Goal: Communication & Community: Answer question/provide support

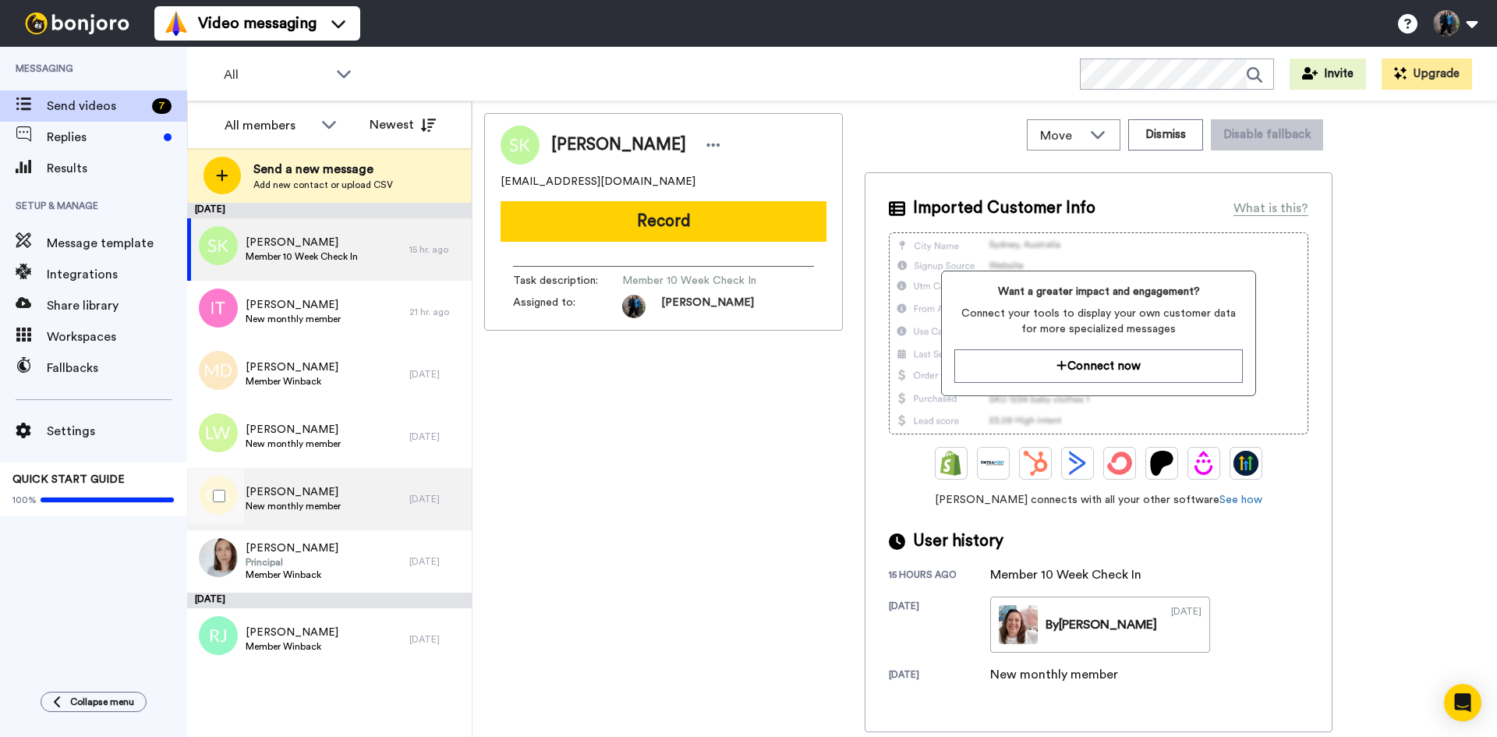
click at [296, 498] on span "Caroline Arbuckle" at bounding box center [293, 492] width 95 height 16
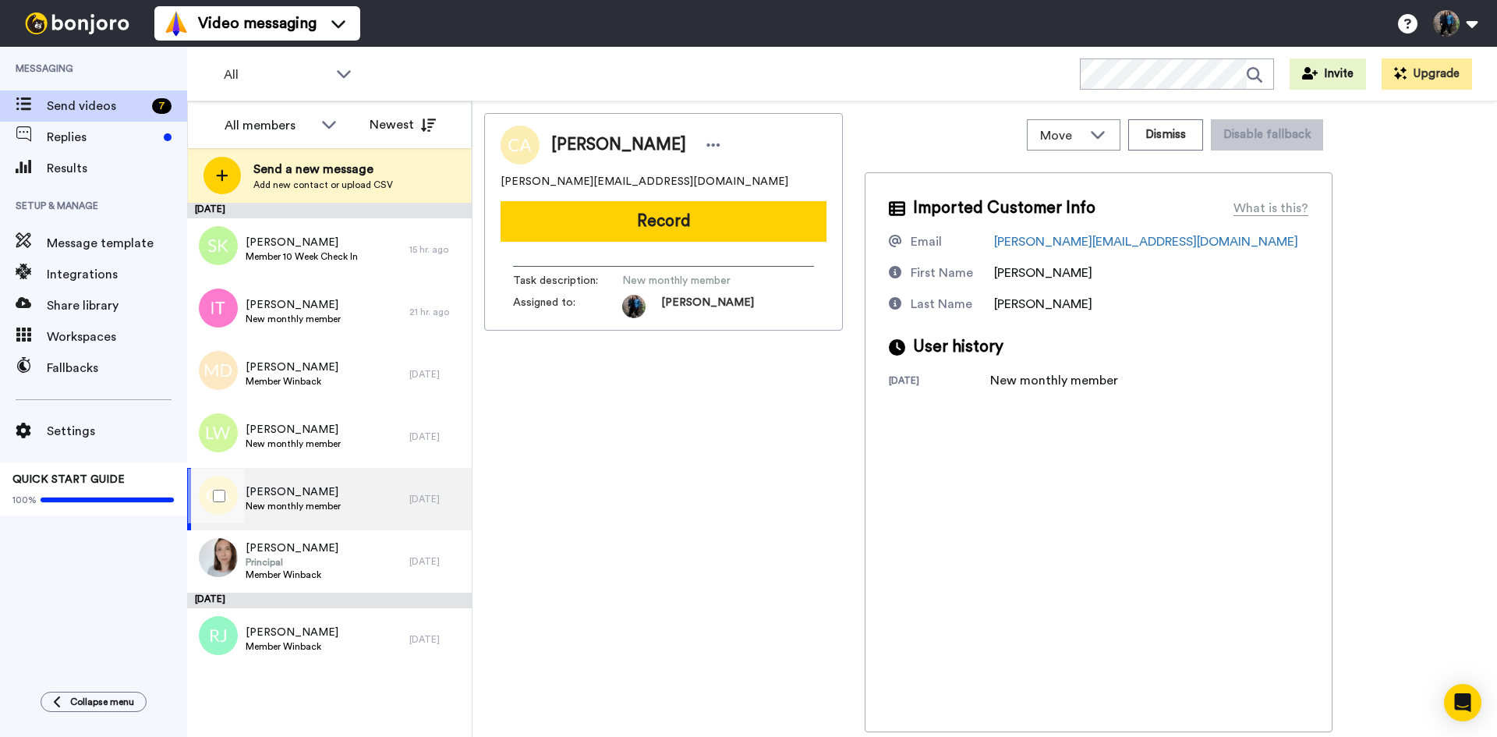
click at [353, 500] on div "Caroline Arbuckle New monthly member" at bounding box center [298, 499] width 222 height 62
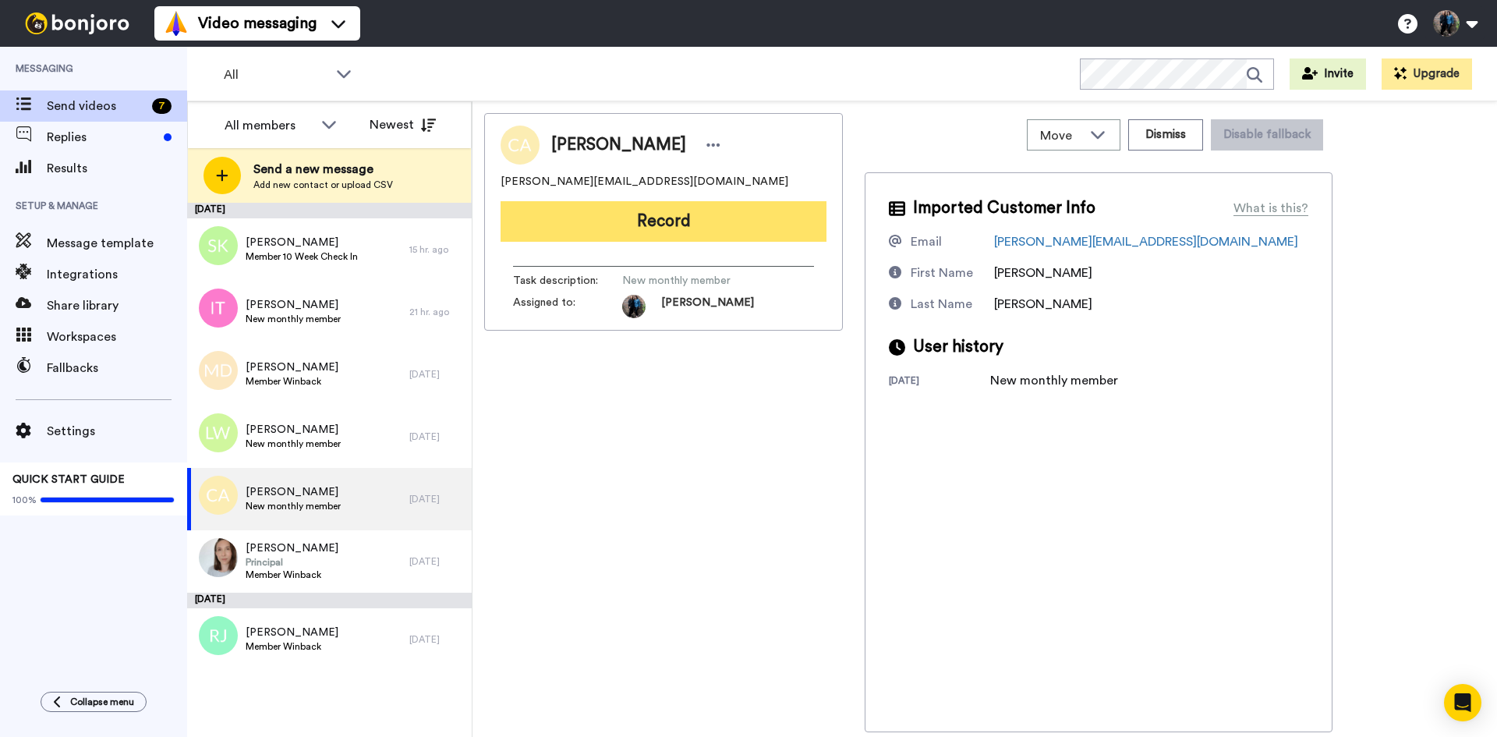
click at [687, 212] on button "Record" at bounding box center [664, 221] width 326 height 41
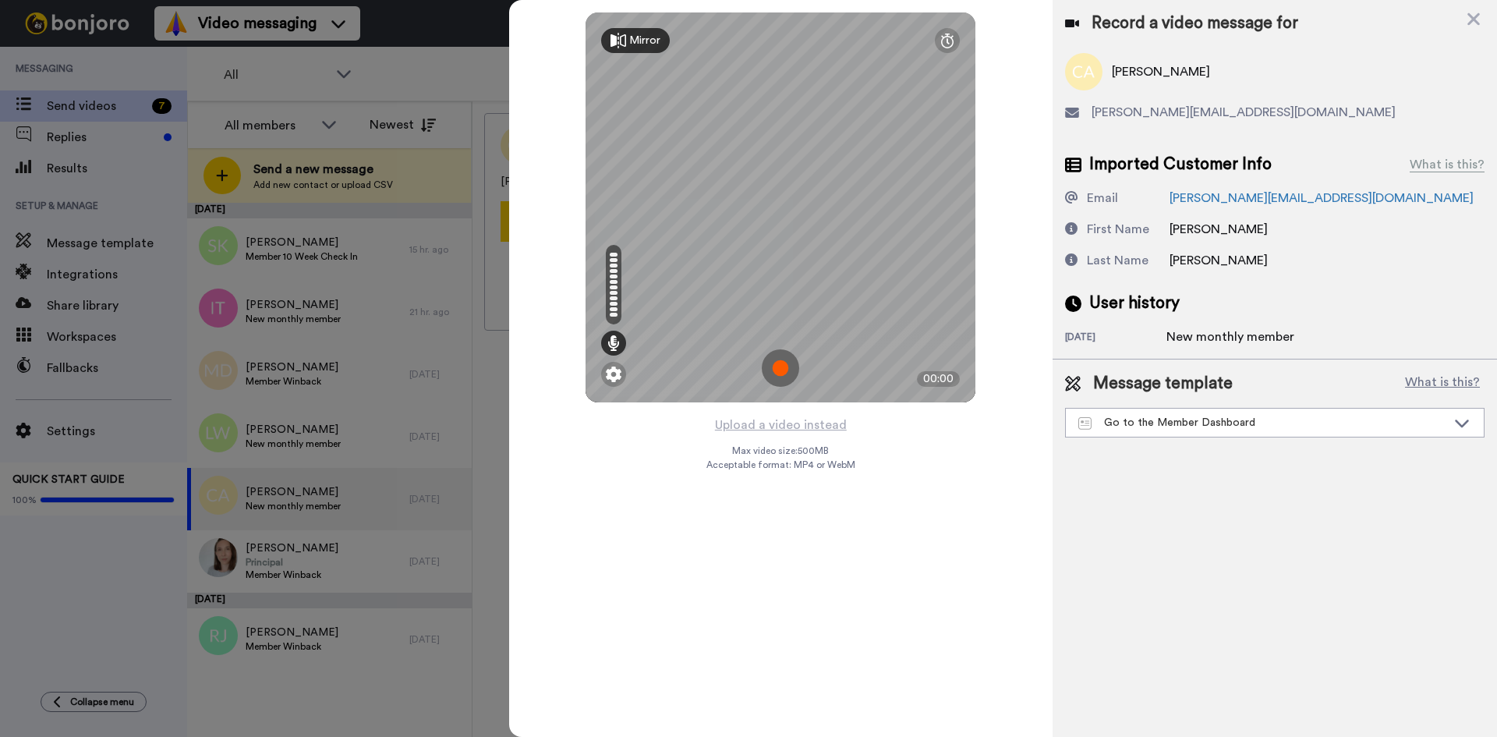
click at [777, 364] on img at bounding box center [780, 367] width 37 height 37
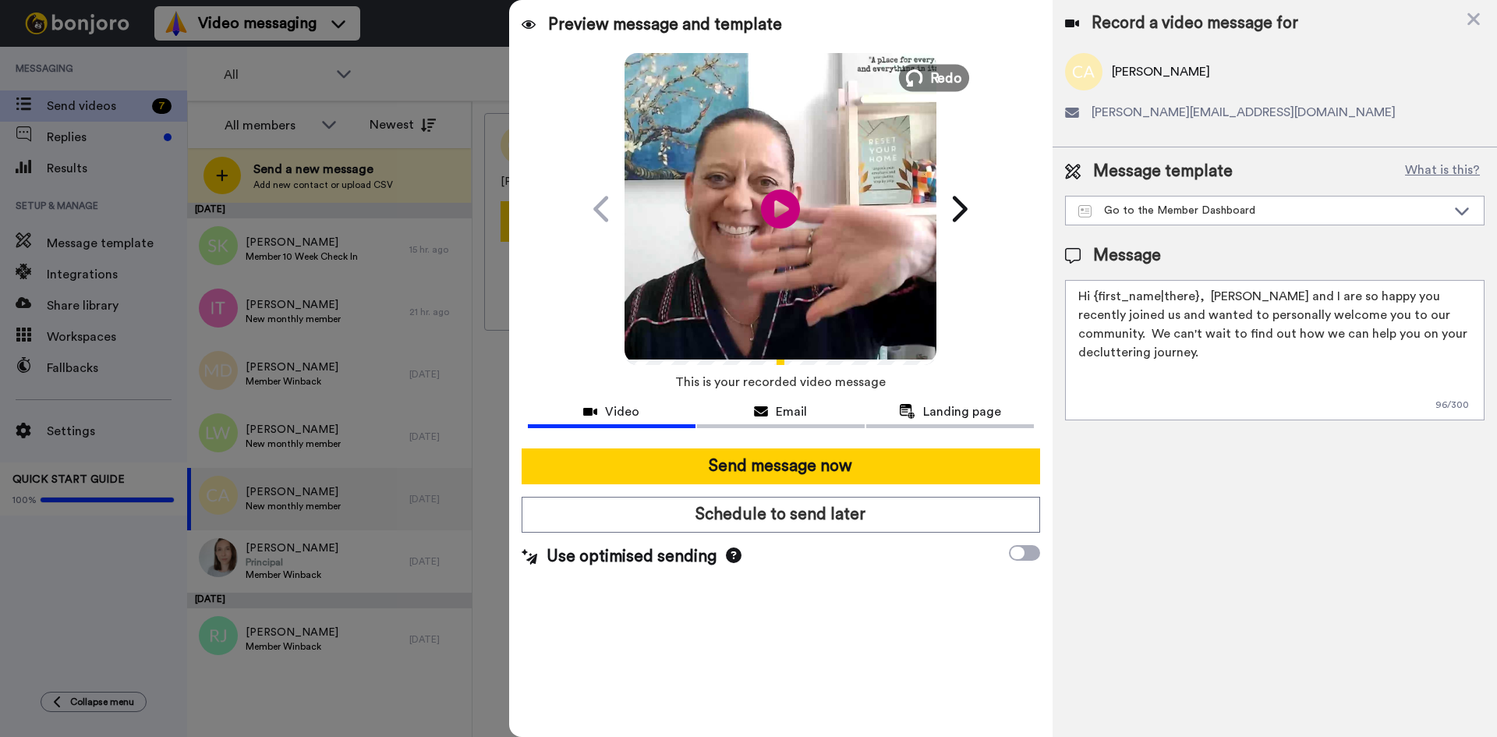
click at [946, 82] on span "Redo" at bounding box center [946, 77] width 33 height 20
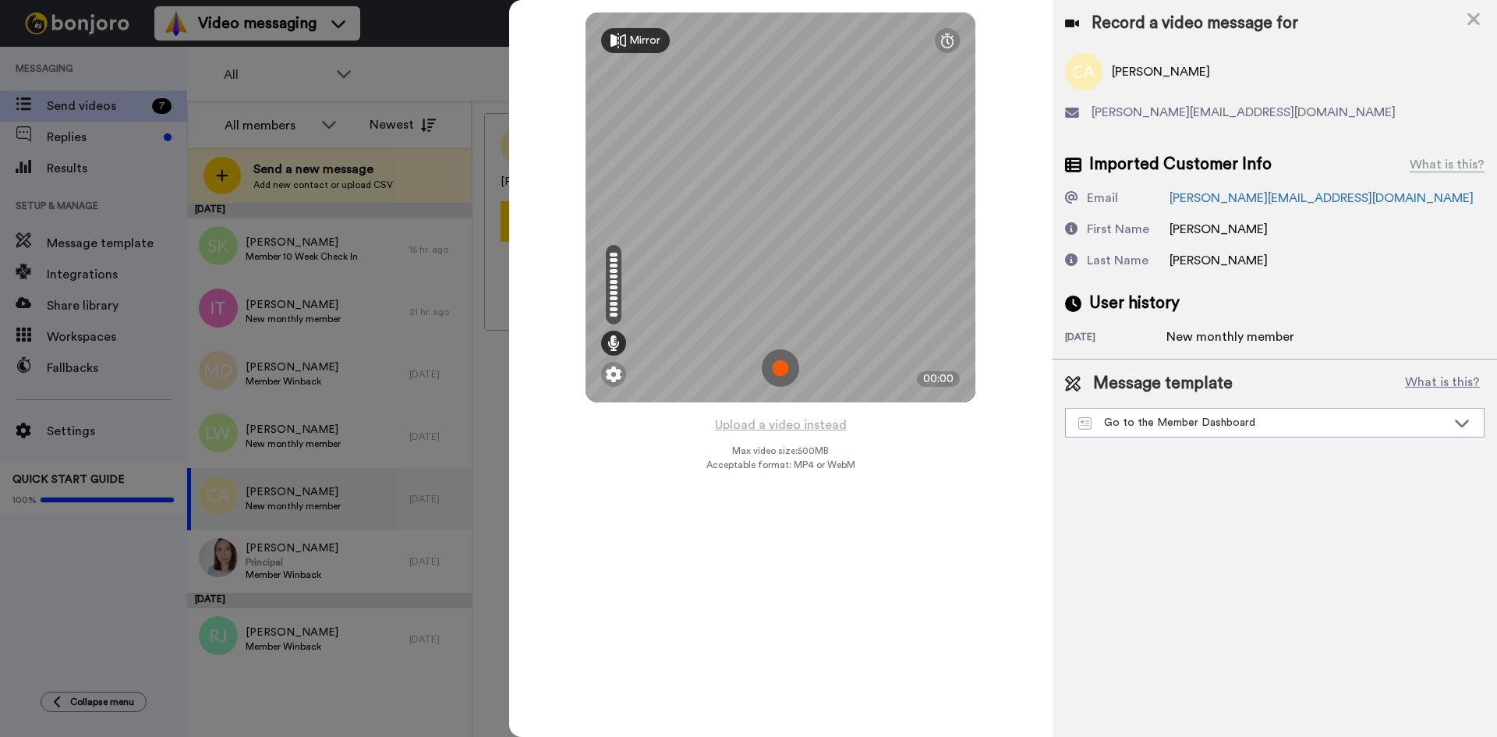
click at [780, 359] on img at bounding box center [780, 367] width 37 height 37
click at [784, 370] on img at bounding box center [780, 367] width 37 height 37
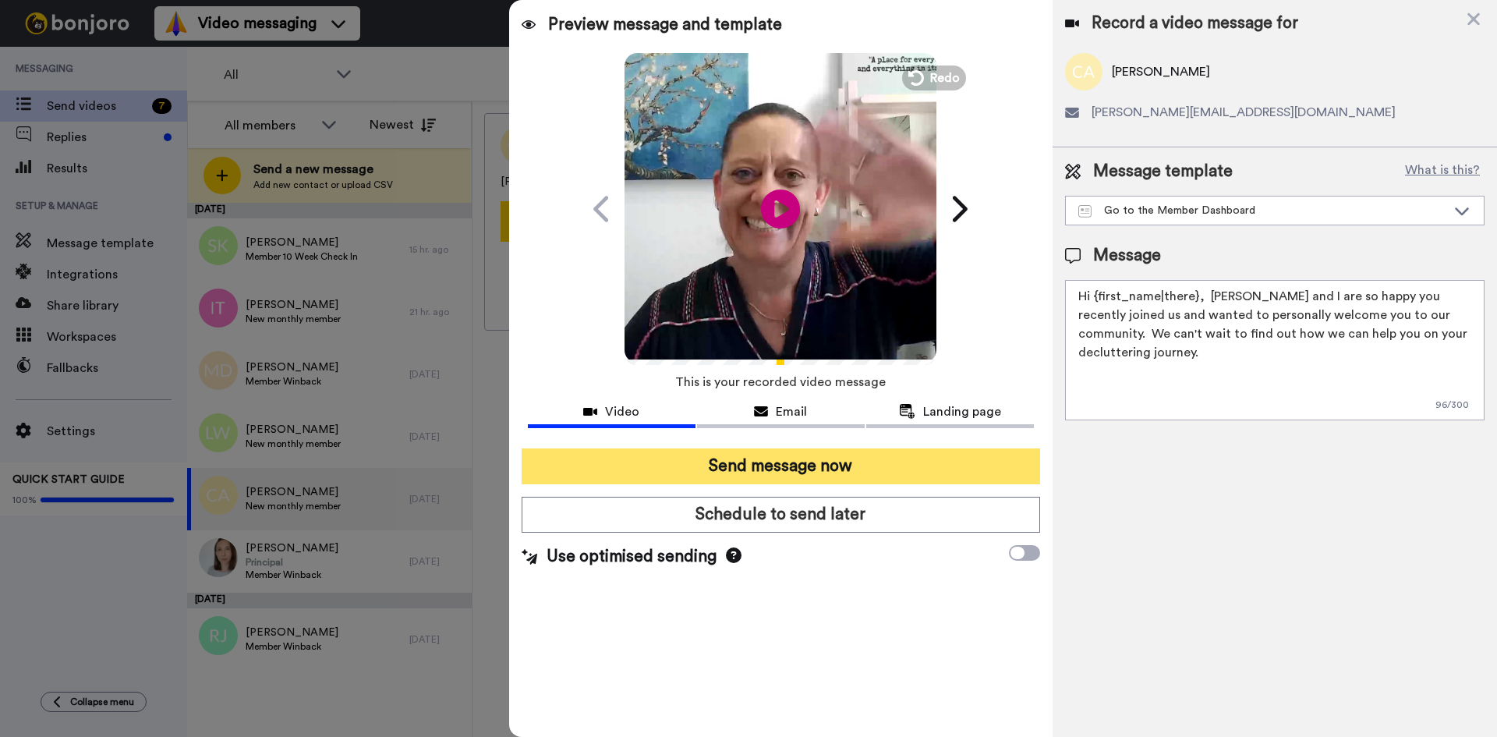
click at [790, 472] on button "Send message now" at bounding box center [781, 466] width 519 height 36
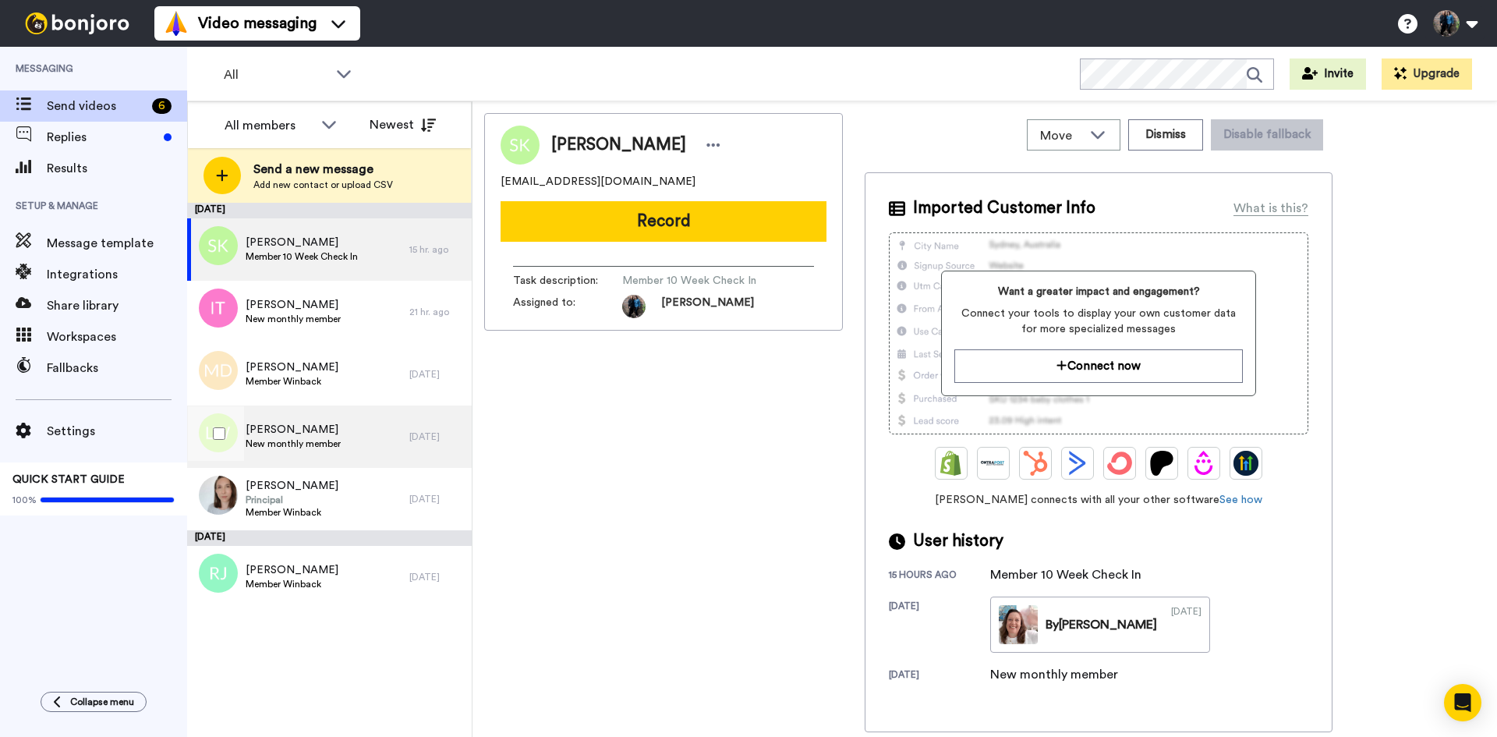
click at [352, 436] on div "[PERSON_NAME] New monthly member" at bounding box center [298, 437] width 222 height 62
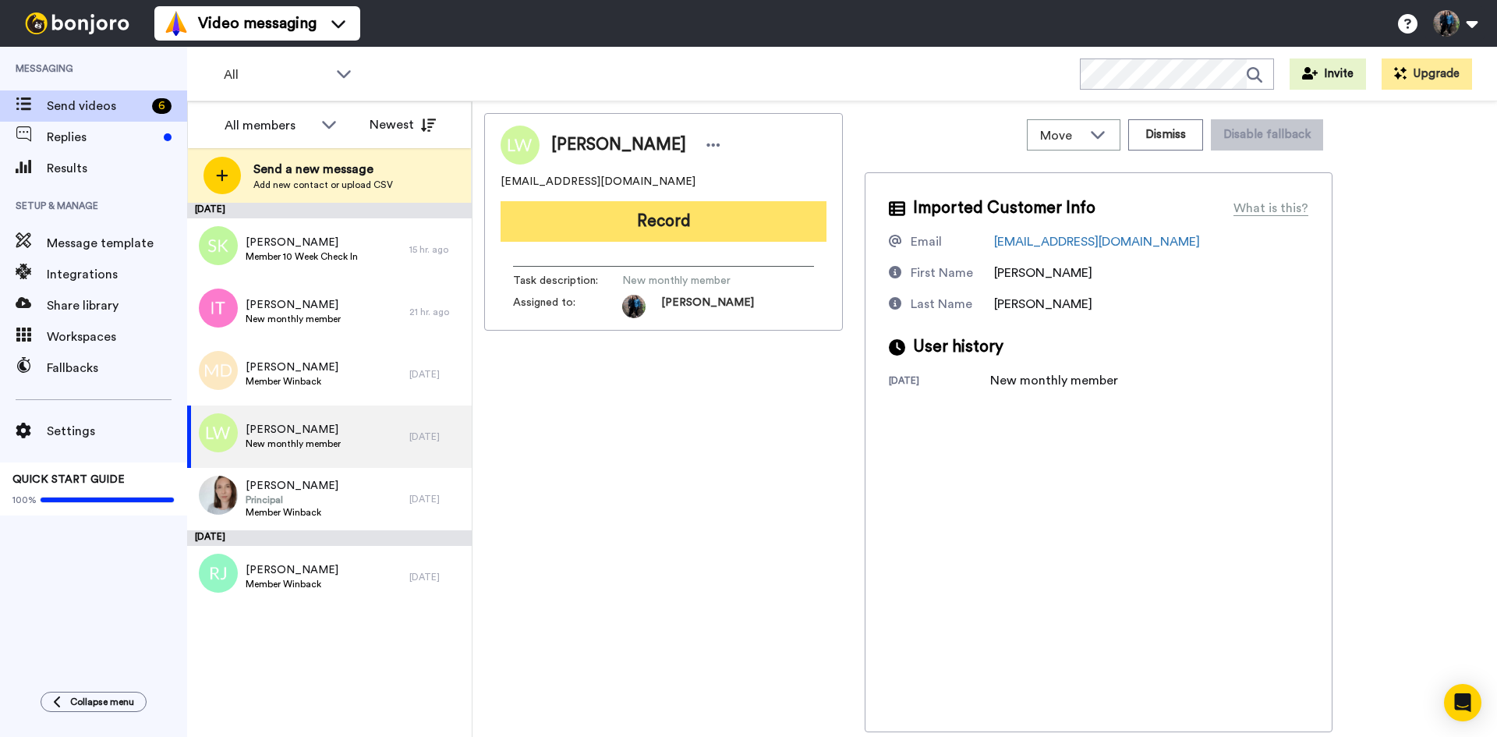
click at [657, 213] on button "Record" at bounding box center [664, 221] width 326 height 41
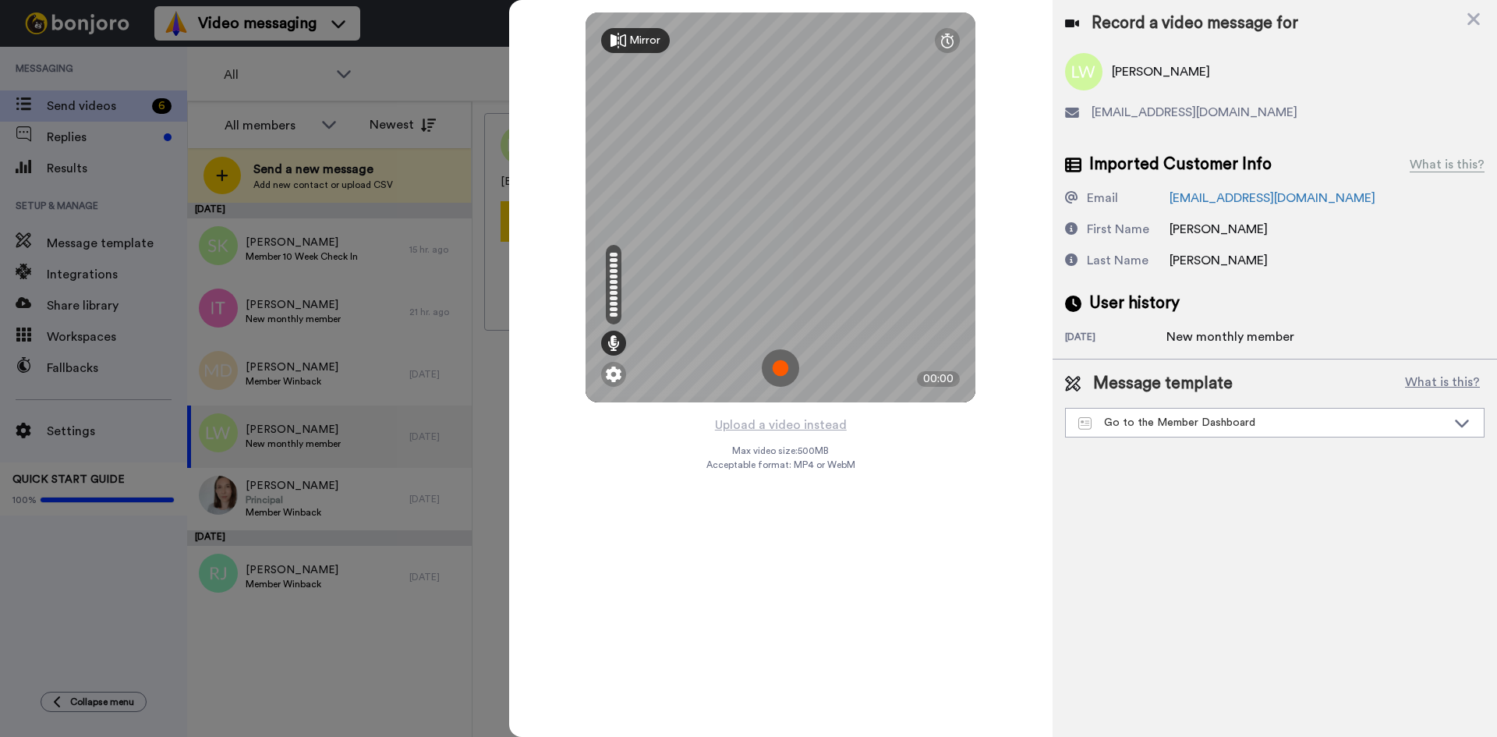
click at [776, 362] on img at bounding box center [780, 367] width 37 height 37
click at [785, 359] on img at bounding box center [780, 367] width 37 height 37
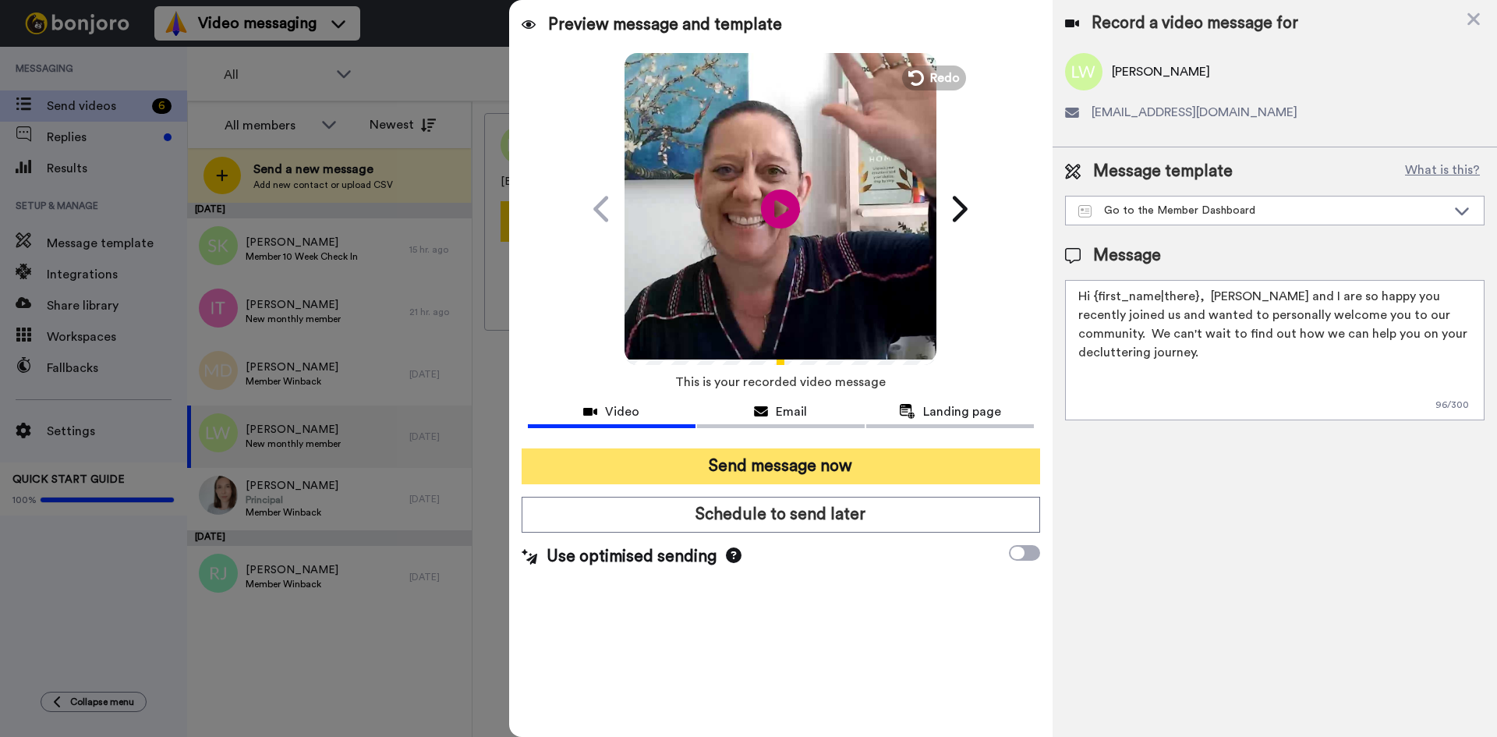
click at [802, 455] on button "Send message now" at bounding box center [781, 466] width 519 height 36
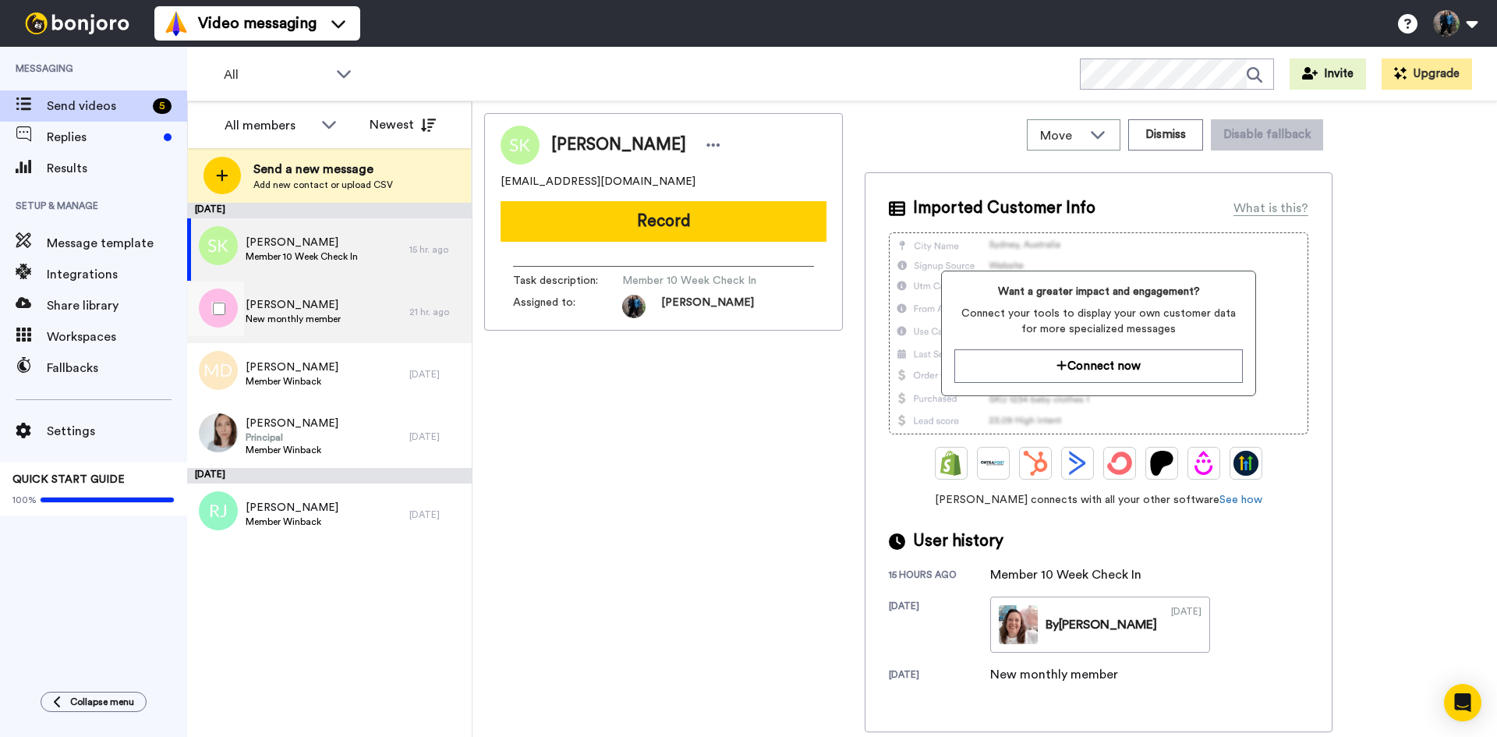
click at [355, 301] on div "Isobel Talmage New monthly member" at bounding box center [298, 312] width 222 height 62
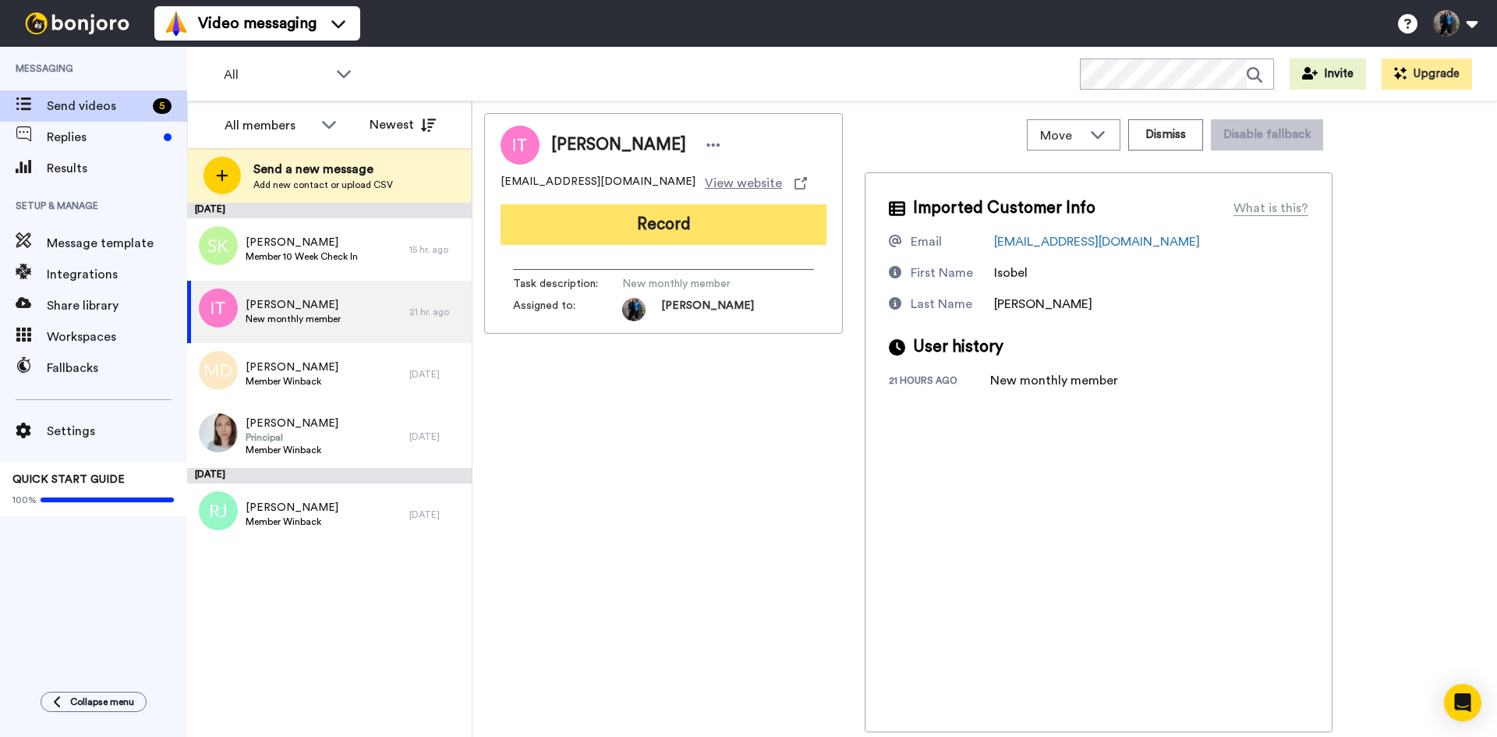
click at [670, 218] on button "Record" at bounding box center [664, 224] width 326 height 41
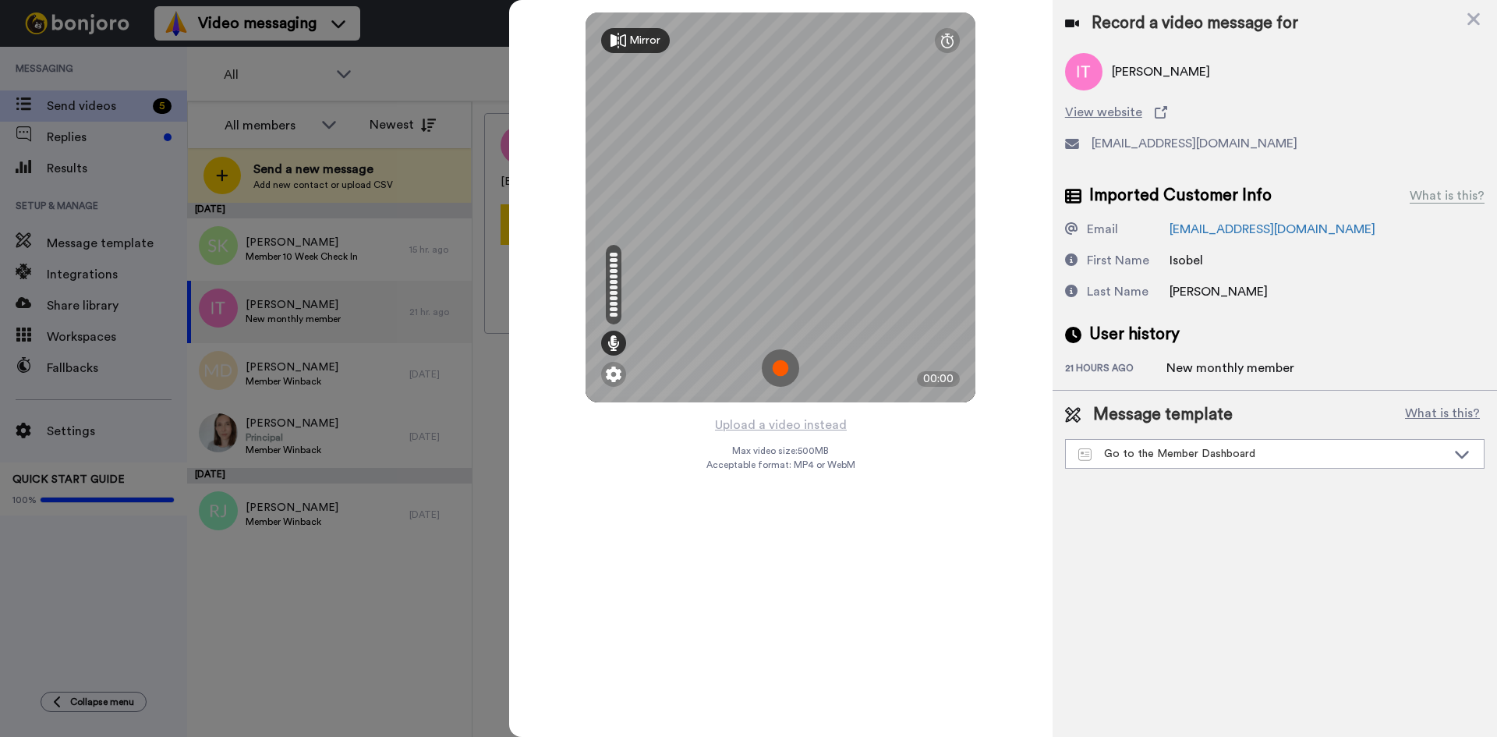
click at [778, 353] on img at bounding box center [780, 367] width 37 height 37
click at [785, 360] on img at bounding box center [780, 367] width 37 height 37
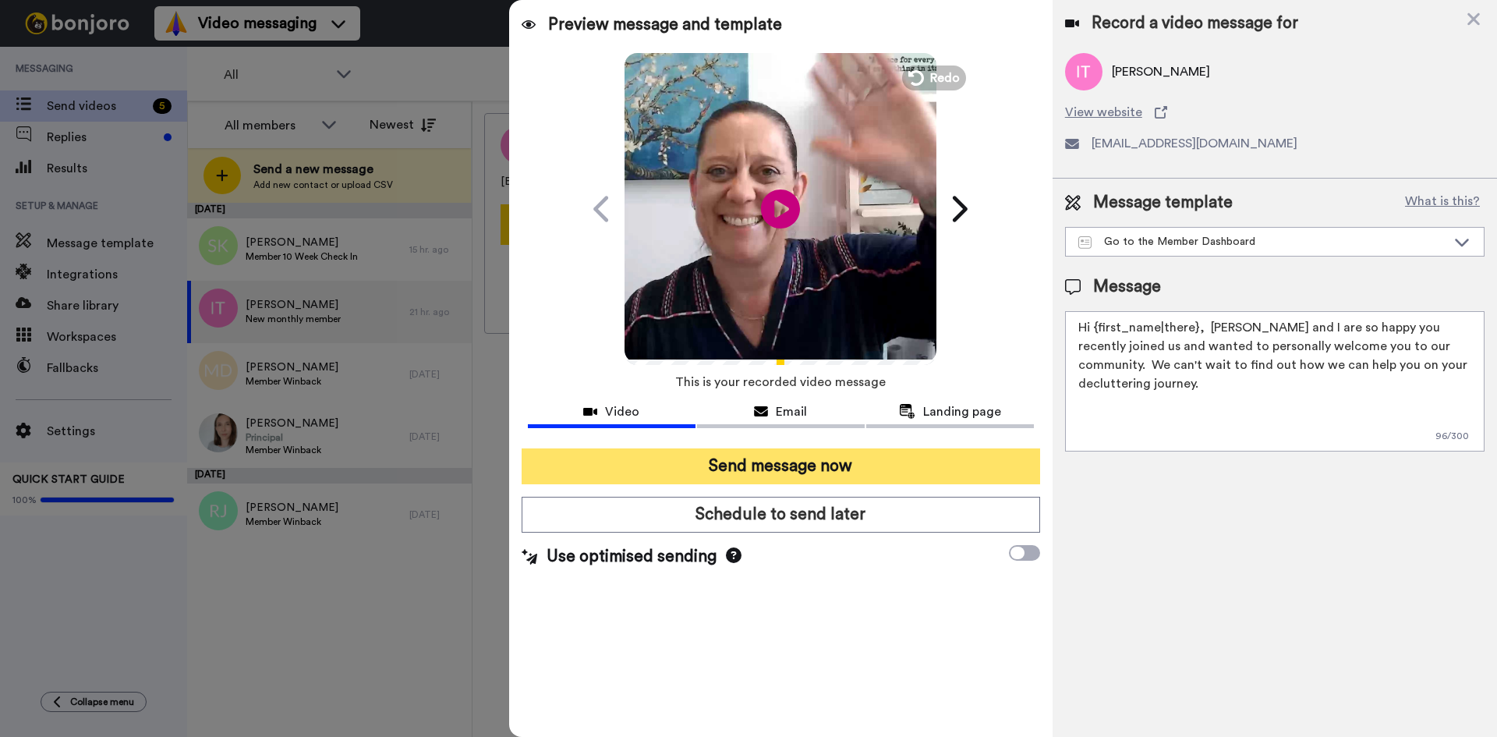
click at [774, 466] on button "Send message now" at bounding box center [781, 466] width 519 height 36
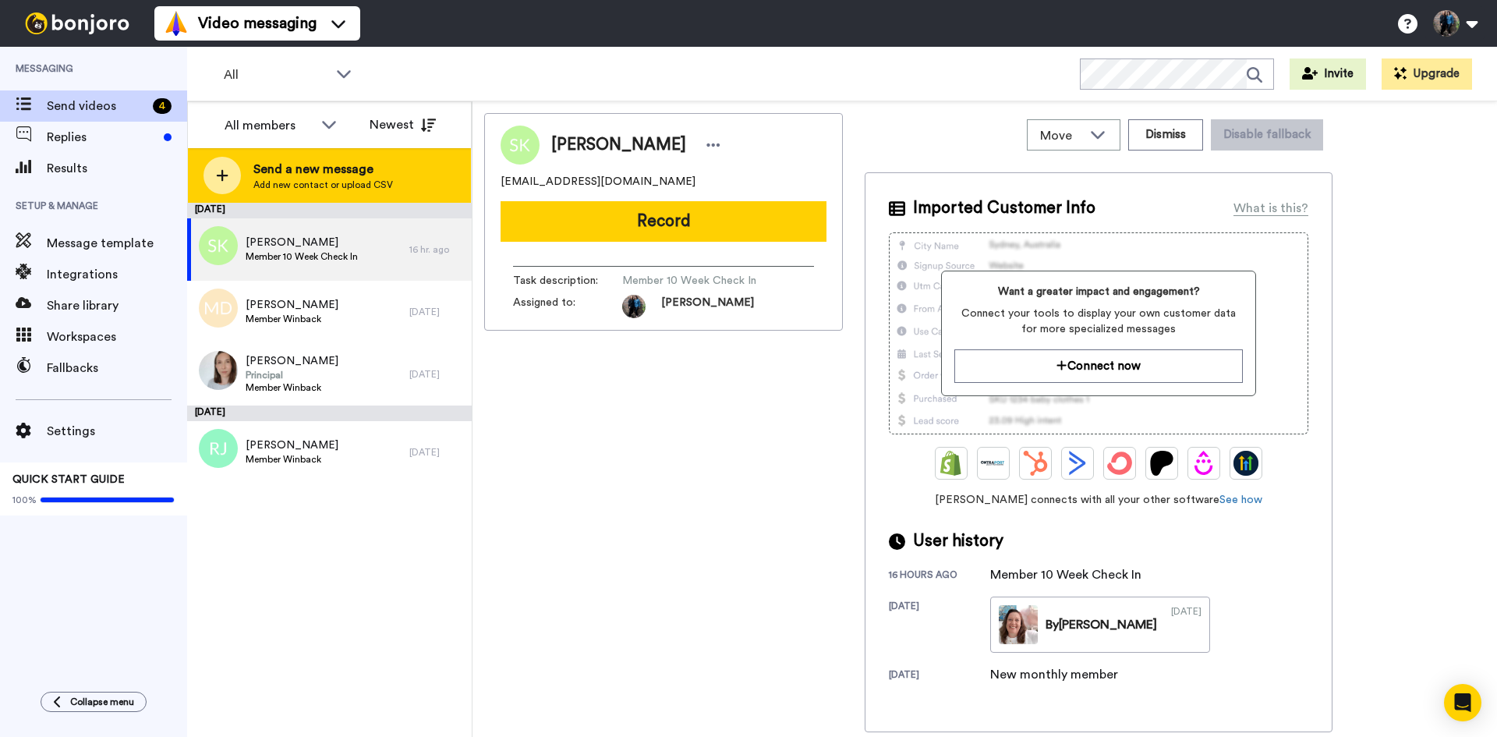
click at [222, 174] on icon at bounding box center [223, 176] width 12 height 12
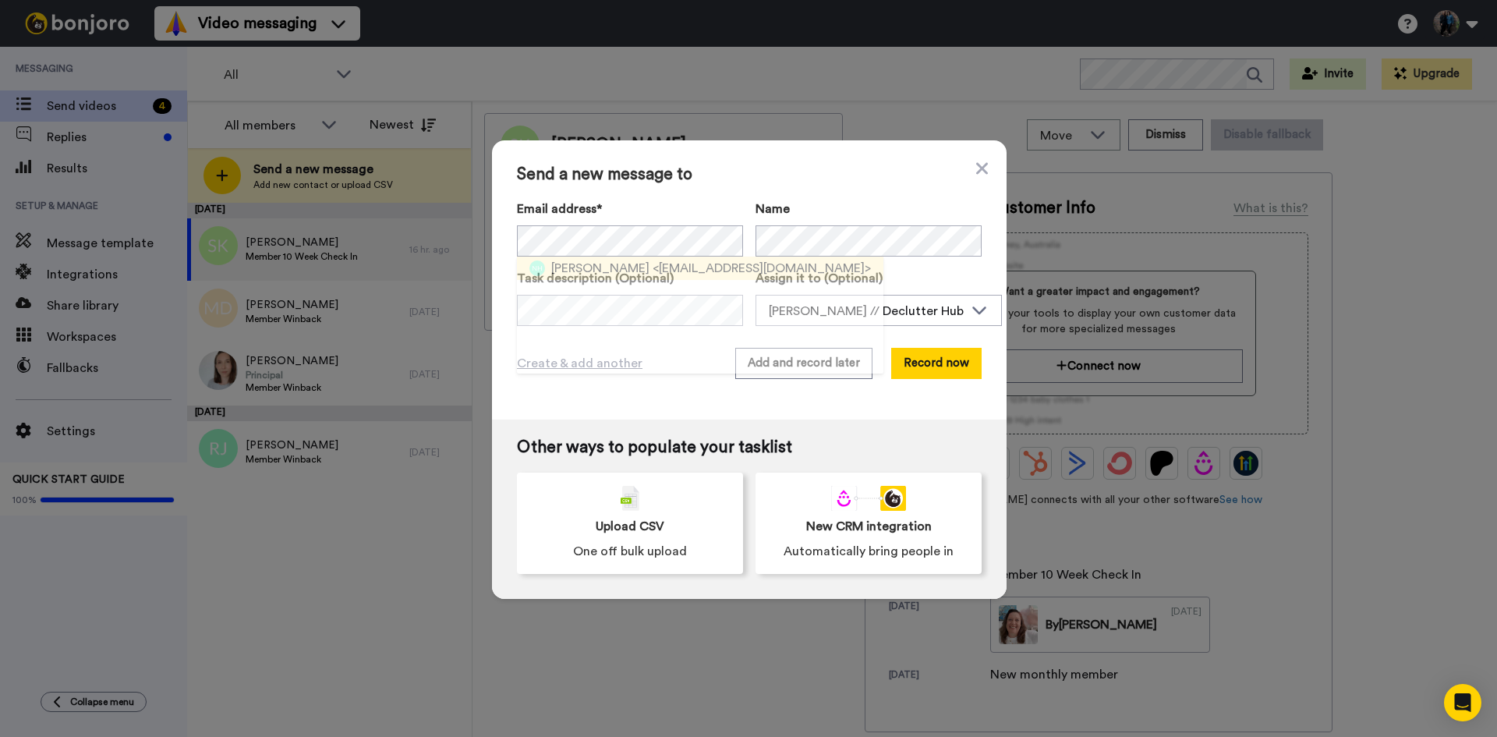
click at [612, 265] on span "Nicola Harris" at bounding box center [600, 268] width 98 height 19
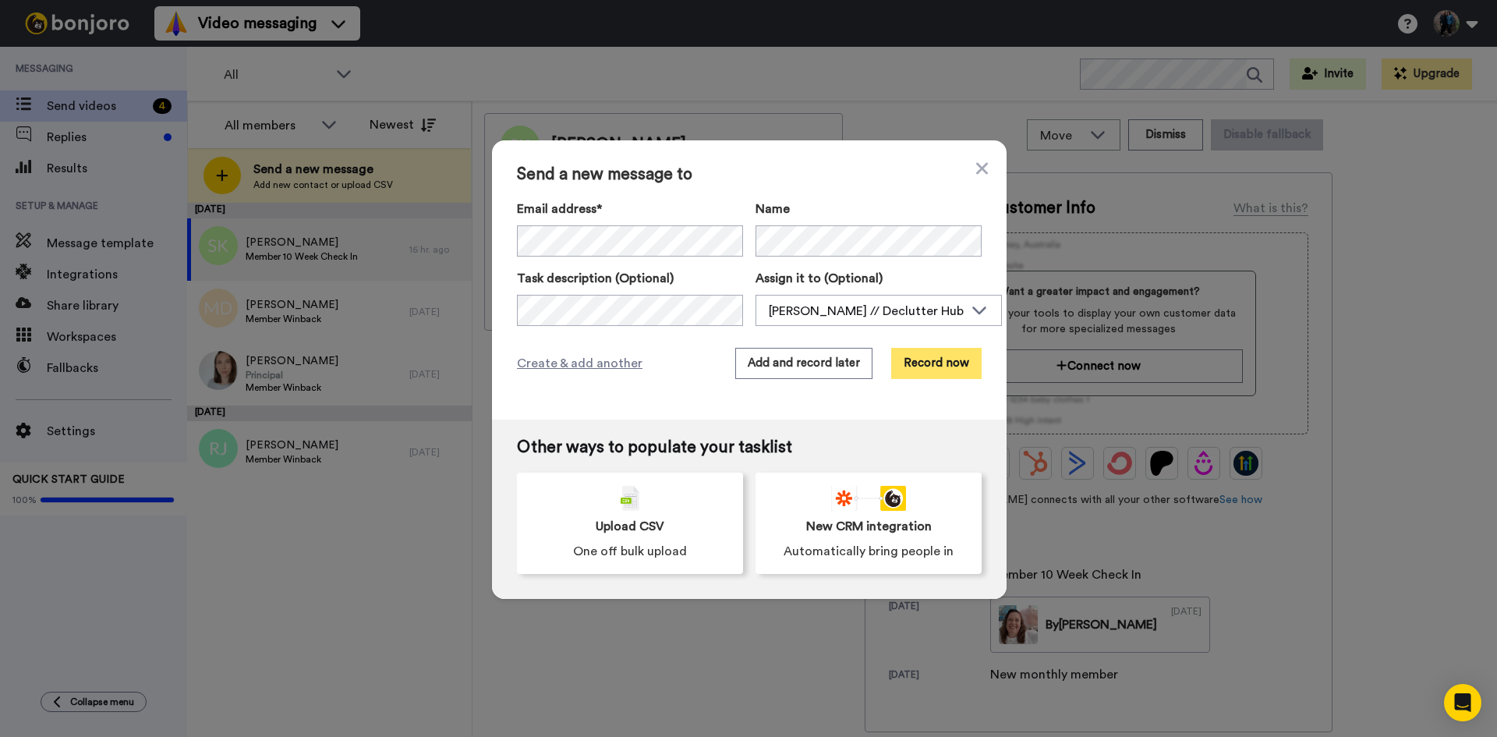
click at [935, 354] on button "Record now" at bounding box center [936, 363] width 90 height 31
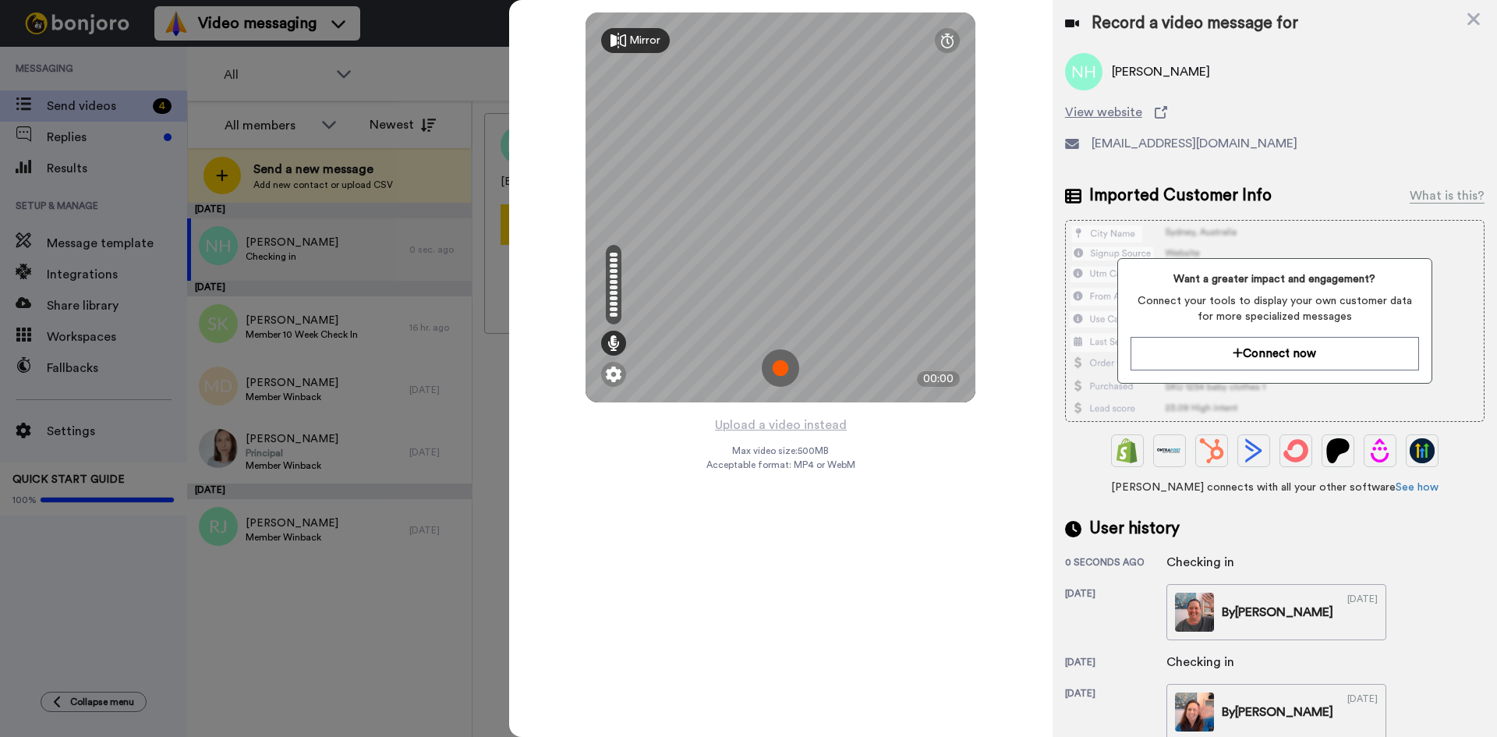
click at [785, 362] on img at bounding box center [780, 367] width 37 height 37
click at [780, 364] on img at bounding box center [780, 367] width 37 height 37
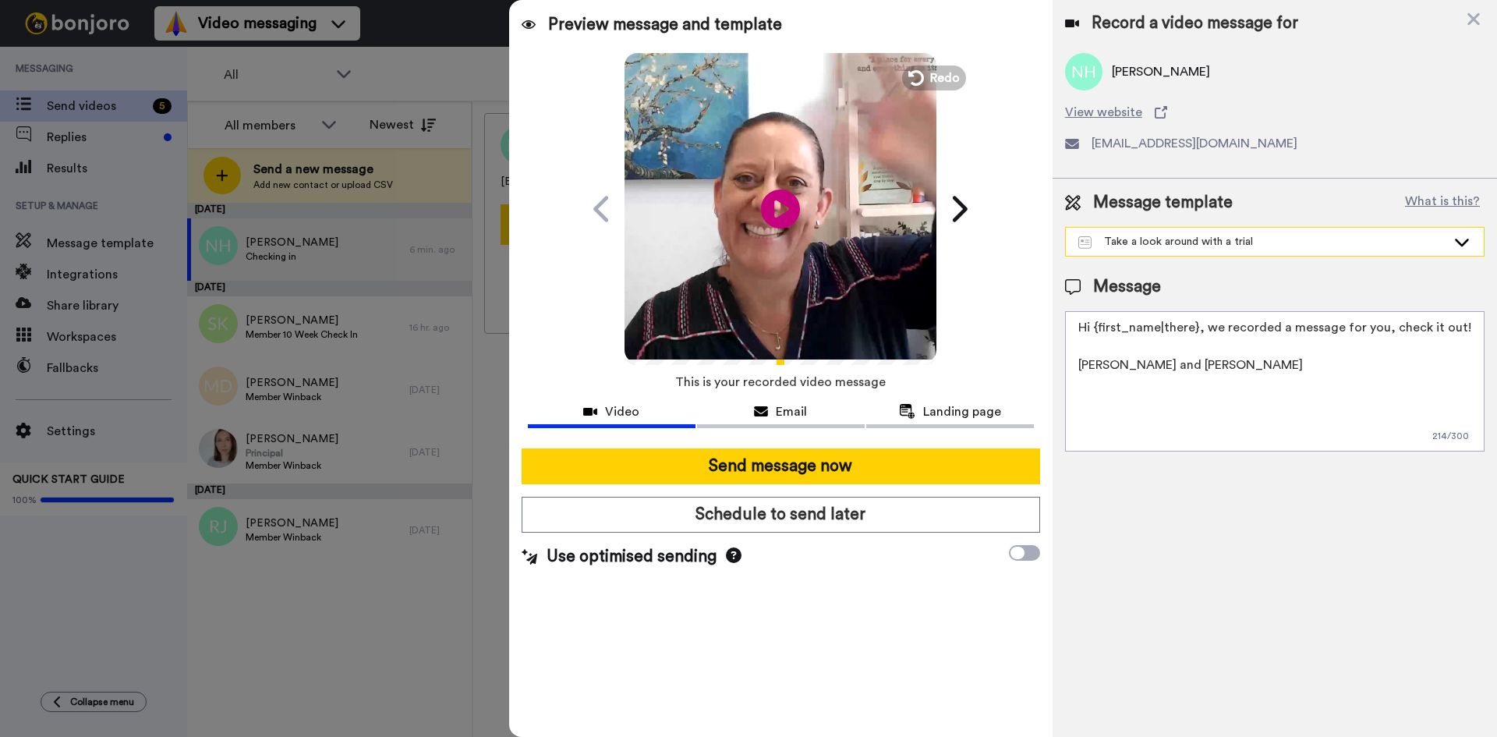
click at [1464, 239] on icon at bounding box center [1462, 242] width 19 height 16
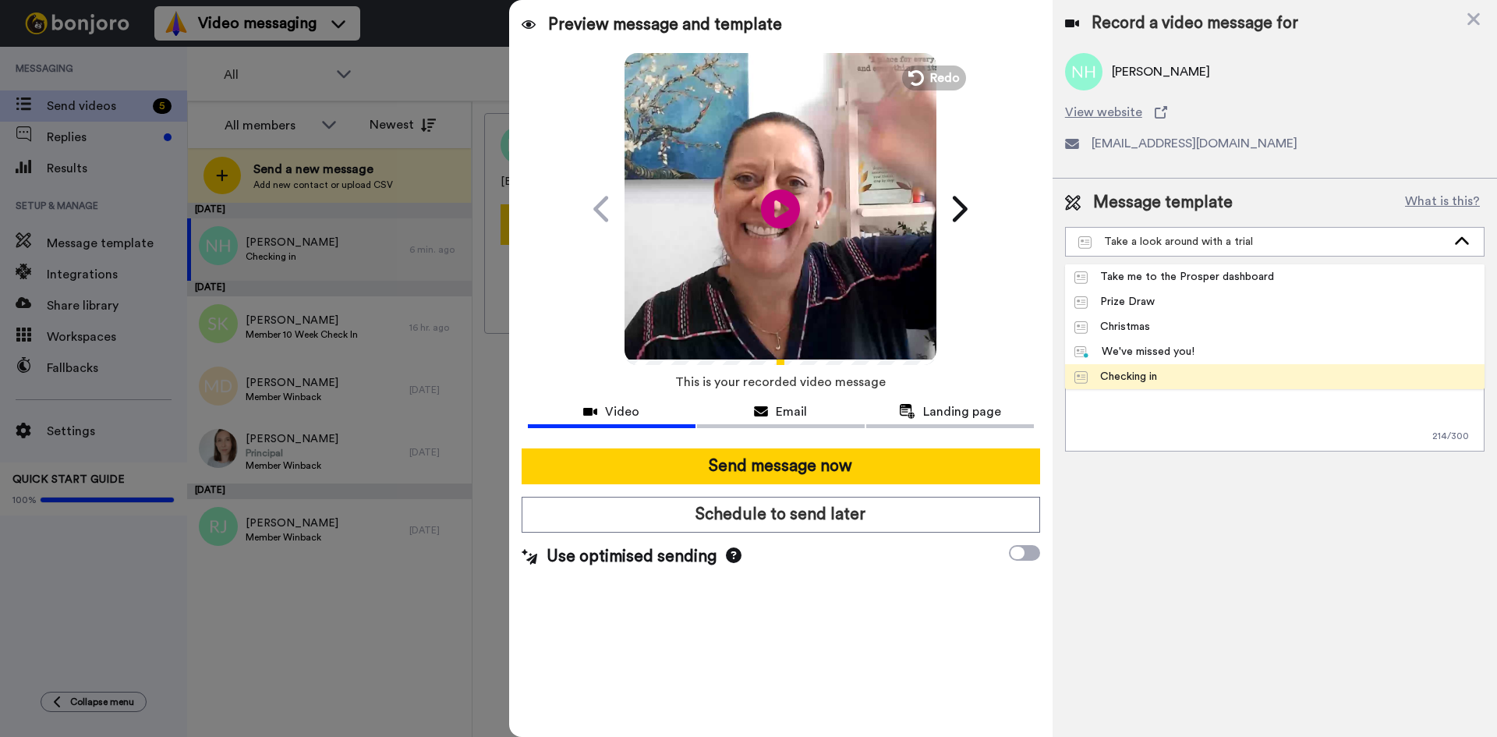
click at [1169, 374] on li "Checking in" at bounding box center [1275, 376] width 420 height 25
type textarea "Hi {first_name|there}, I recorded a message for you, check it out!"
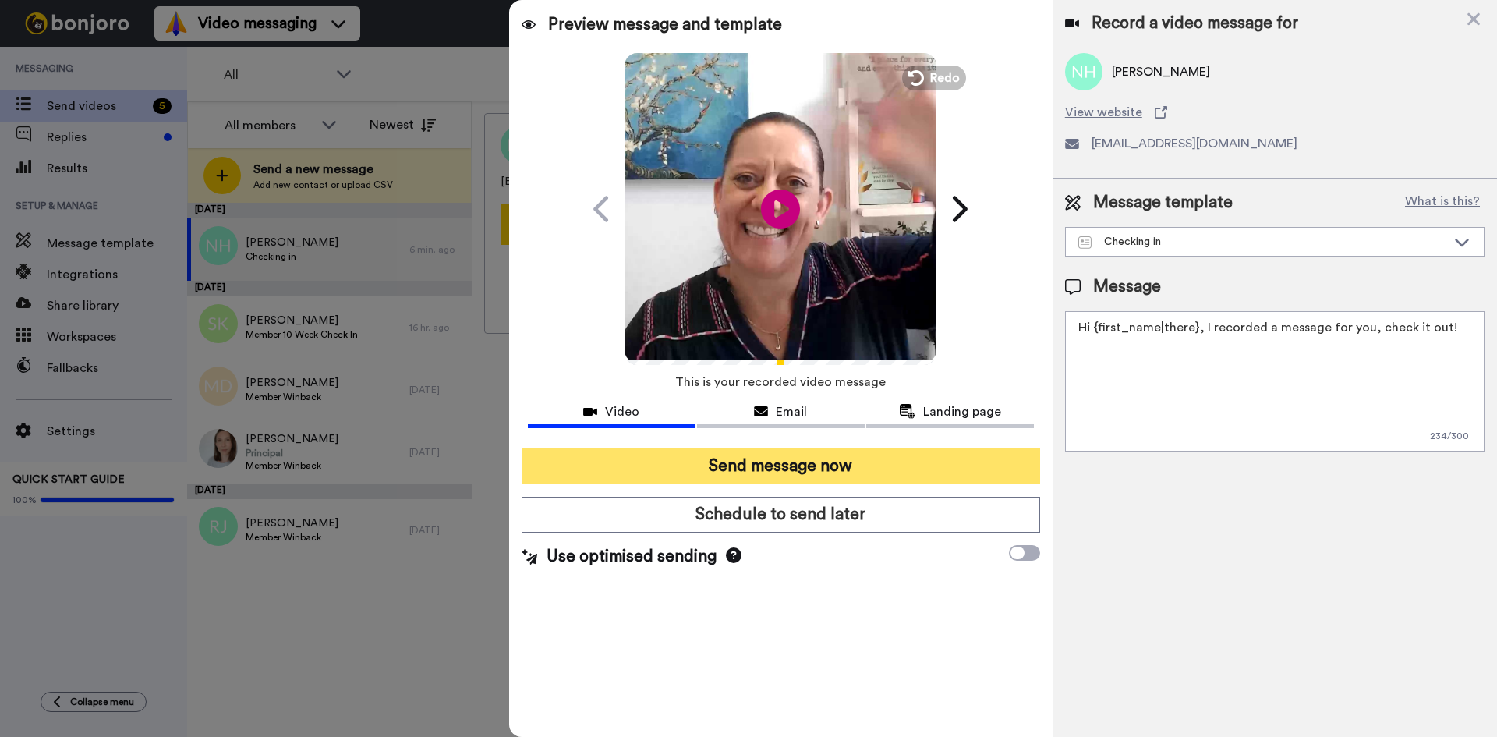
click at [783, 466] on button "Send message now" at bounding box center [781, 466] width 519 height 36
